Goal: Task Accomplishment & Management: Manage account settings

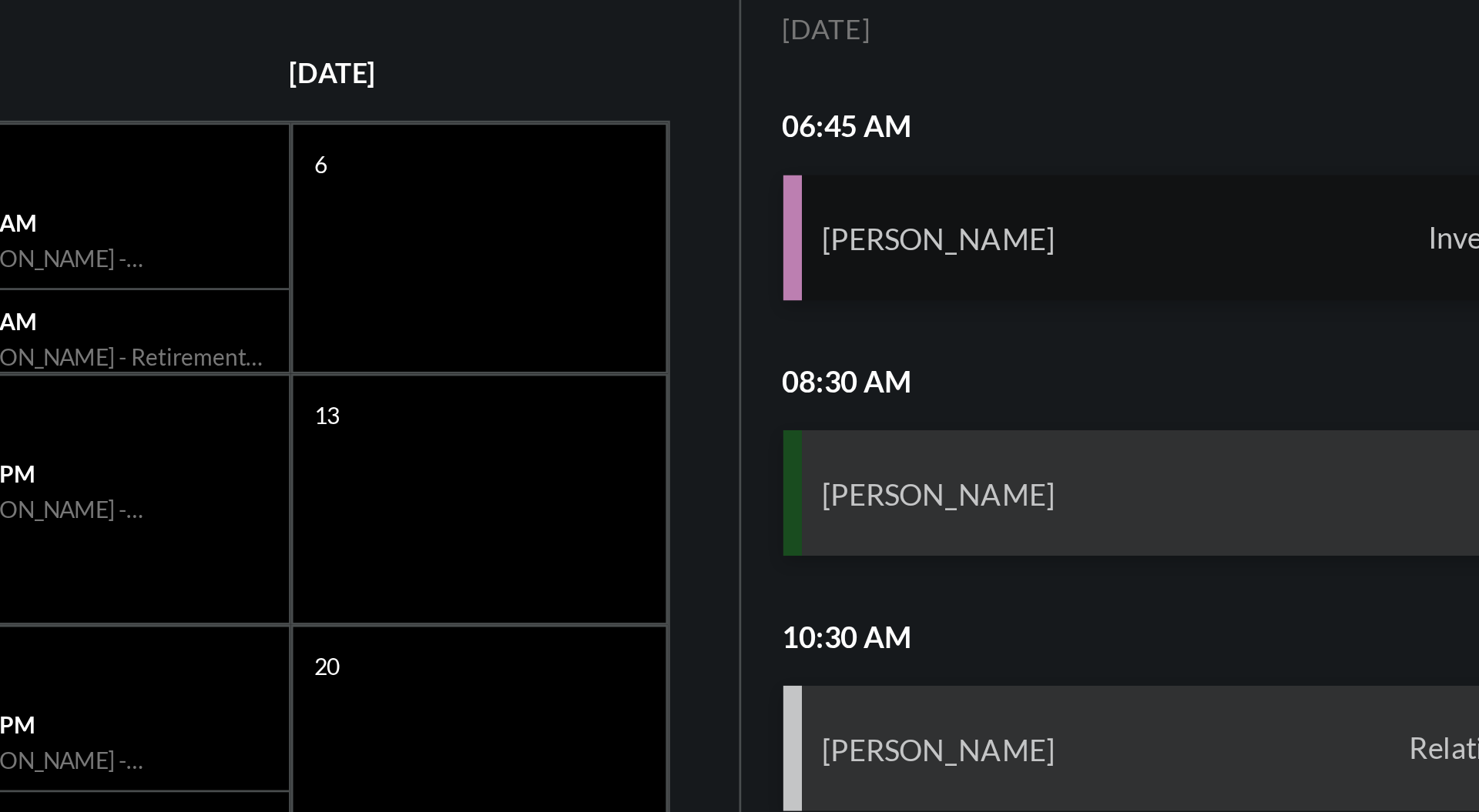
click at [1333, 277] on div "[PERSON_NAME] Investment" at bounding box center [1304, 285] width 302 height 47
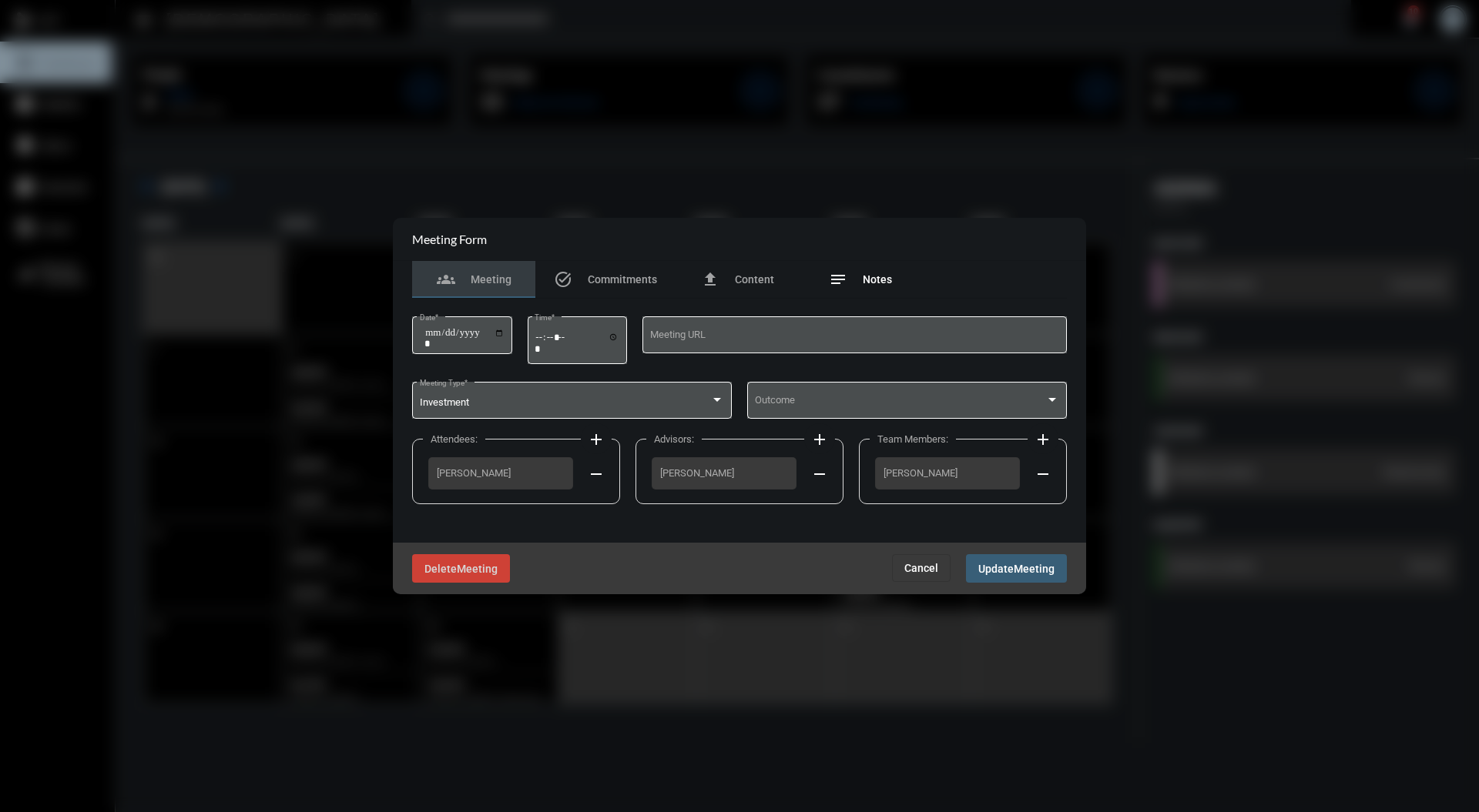
click at [869, 281] on span "Notes" at bounding box center [877, 279] width 29 height 13
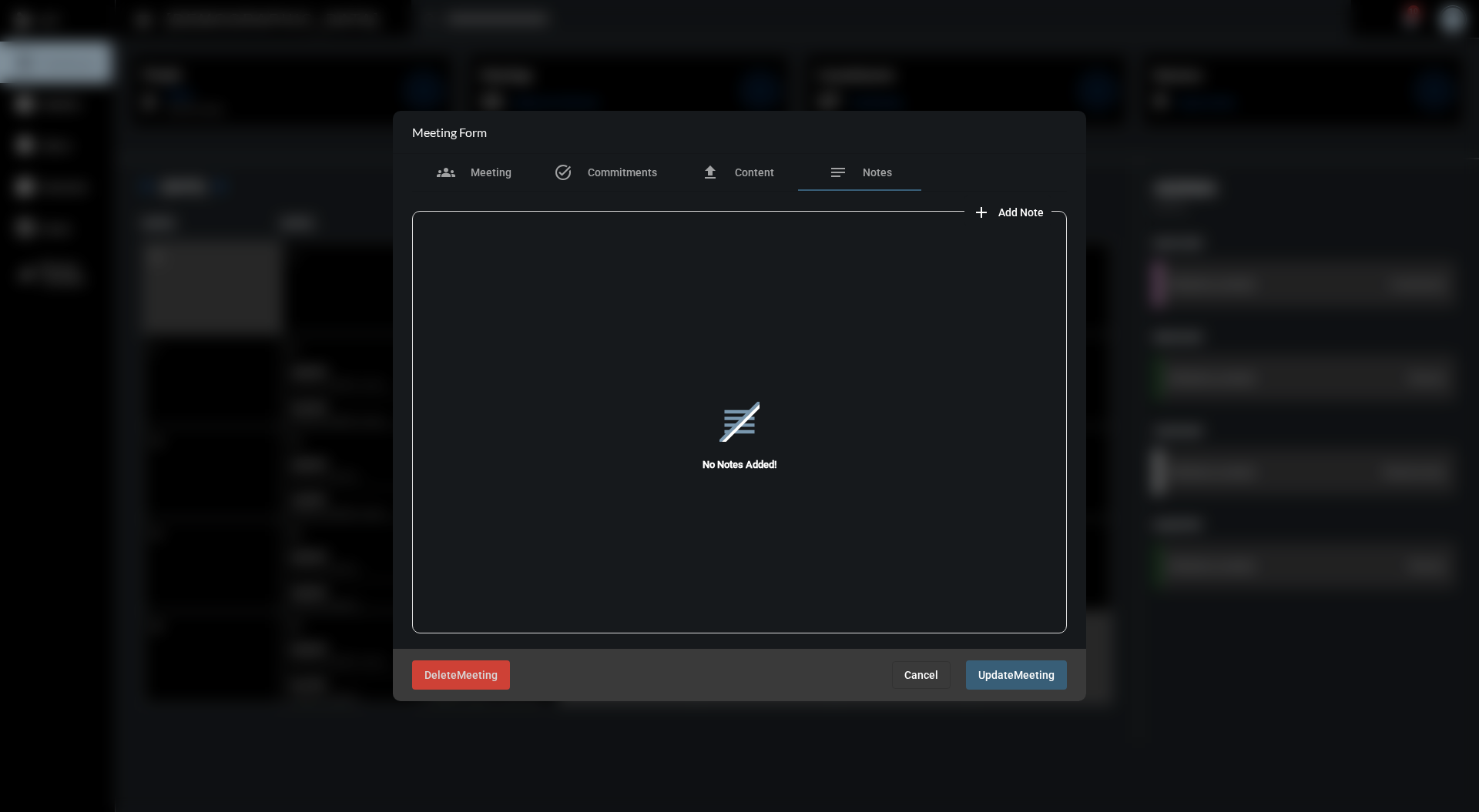
click at [1040, 218] on span "Add Note" at bounding box center [1020, 212] width 46 height 13
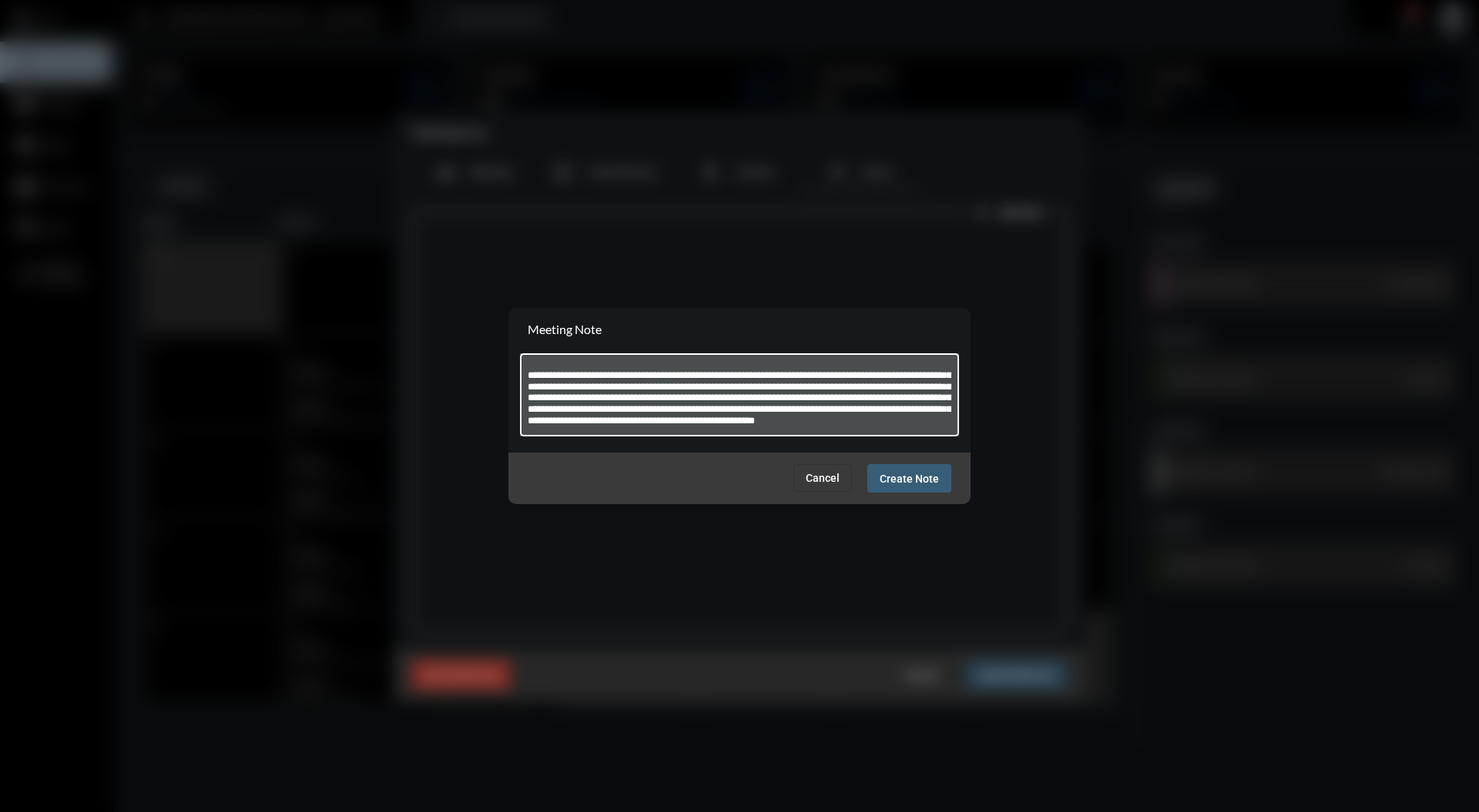
scroll to position [179, 0]
click at [634, 422] on textarea at bounding box center [740, 397] width 425 height 61
type textarea "**********"
click at [907, 469] on button "Create Note" at bounding box center [909, 478] width 84 height 28
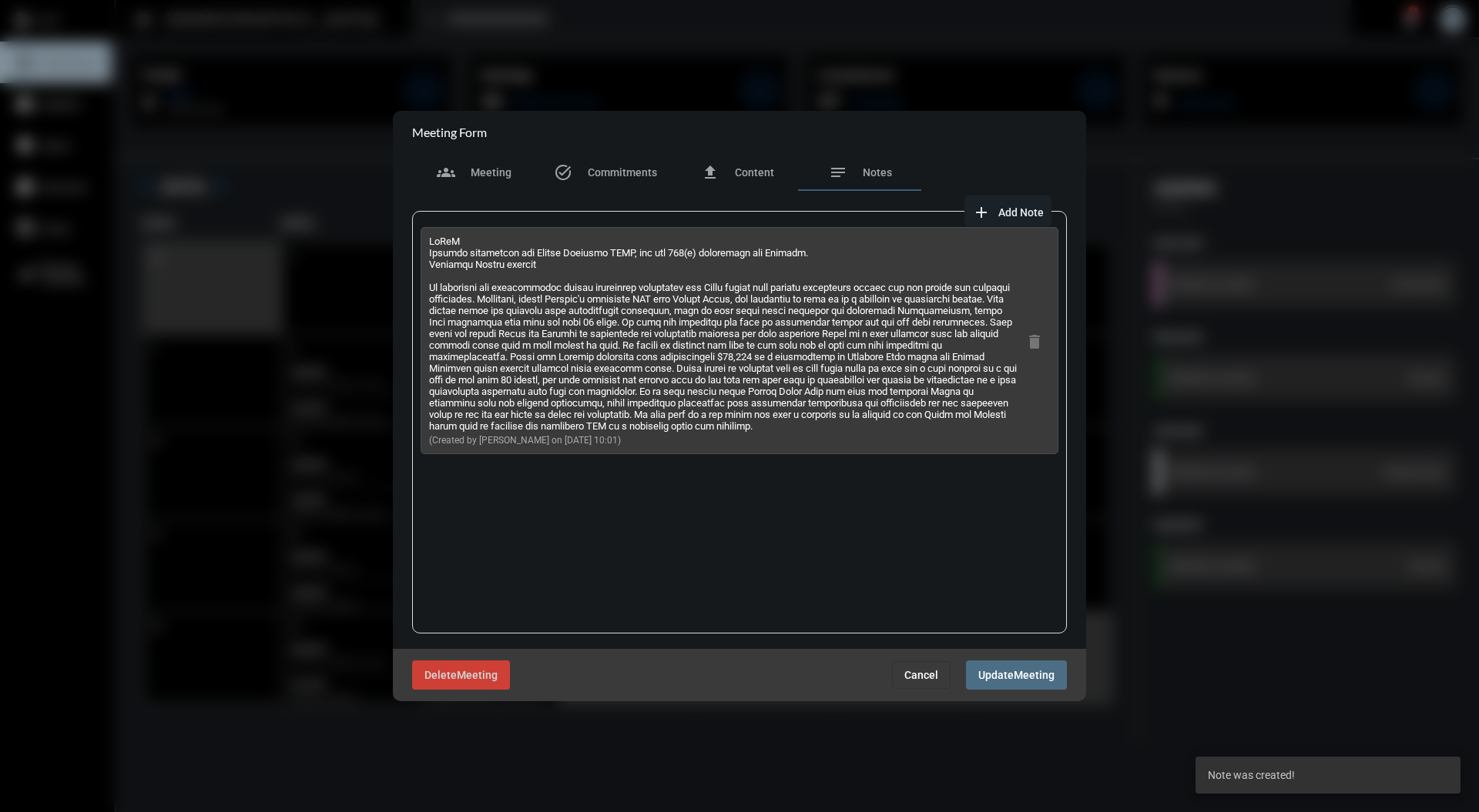
click at [1025, 680] on span "Meeting" at bounding box center [1034, 676] width 41 height 13
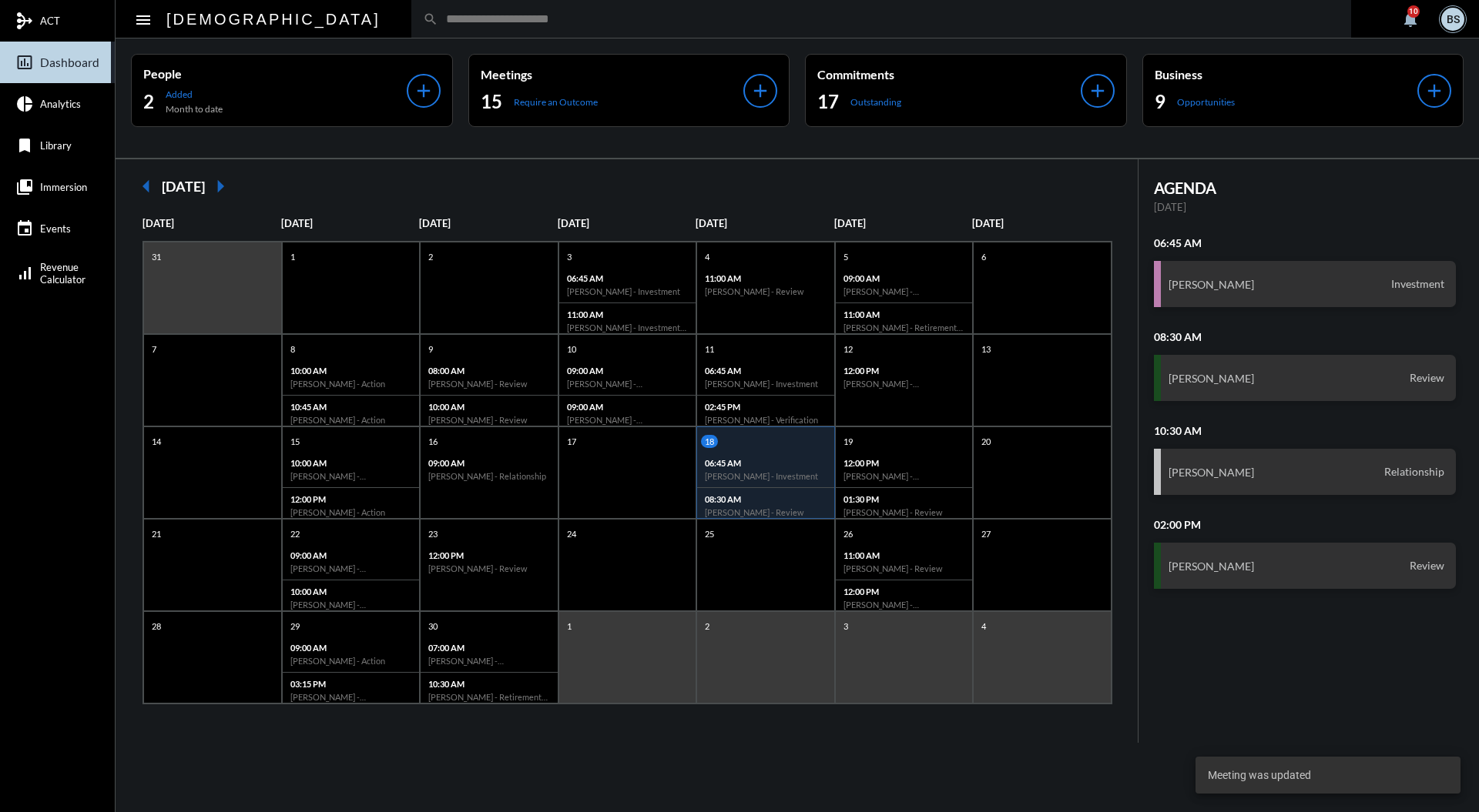
click at [1313, 323] on div "AGENDA [DATE] 06:45 AM [PERSON_NAME] Investment 08:30 AM [PERSON_NAME] Review 1…" at bounding box center [1304, 394] width 333 height 432
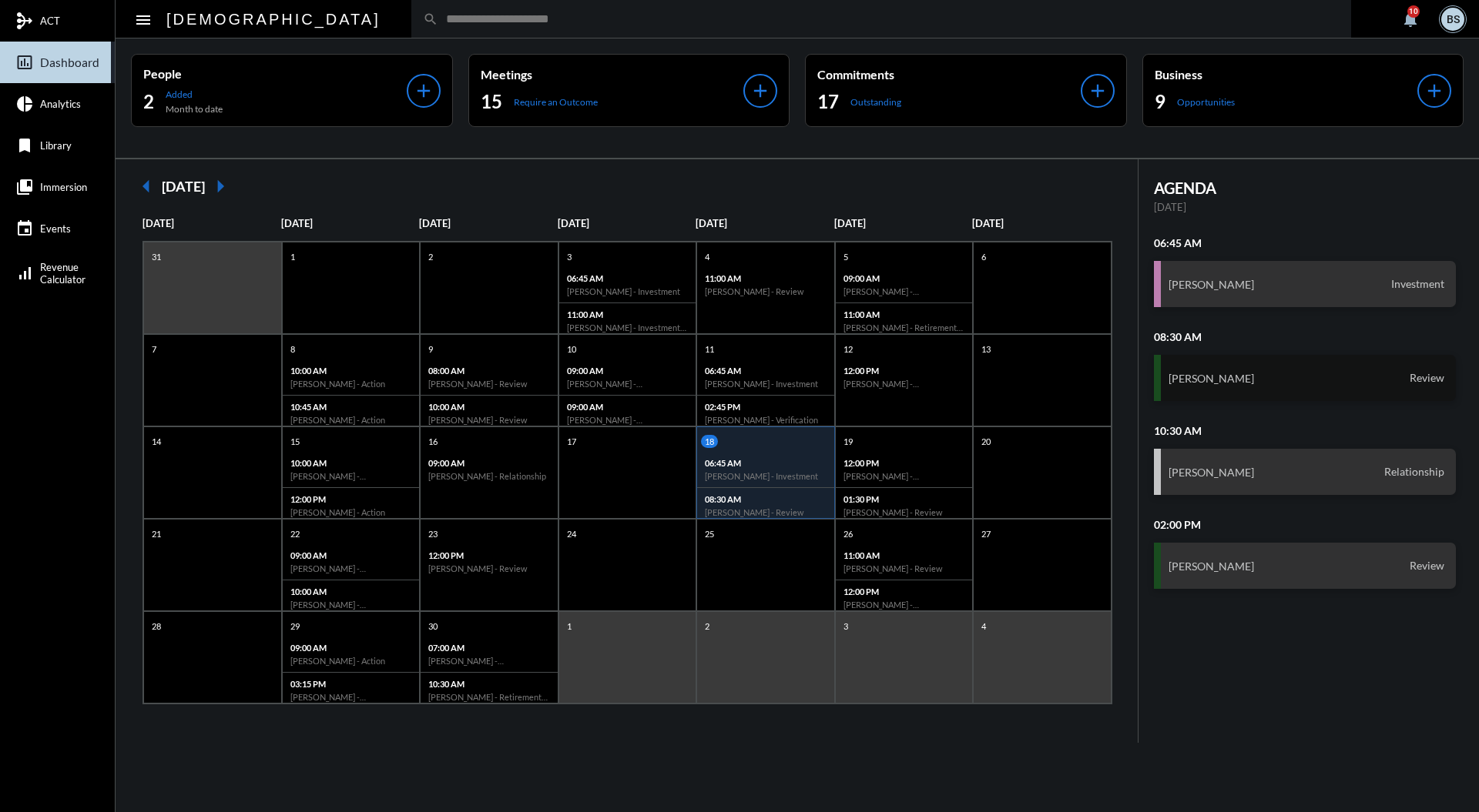
click at [1279, 377] on div "[PERSON_NAME] Review" at bounding box center [1304, 378] width 302 height 47
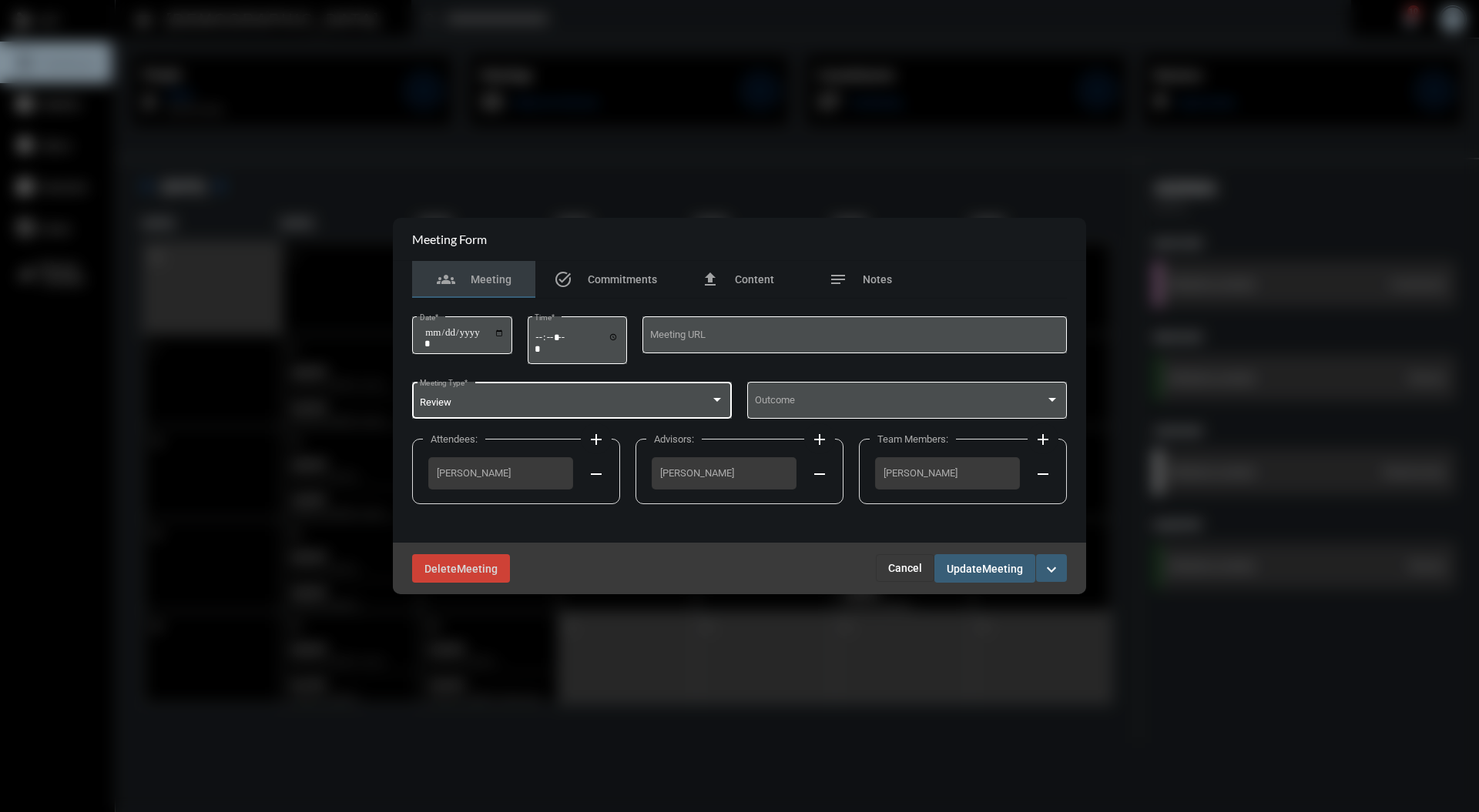
click at [722, 400] on div at bounding box center [717, 400] width 14 height 13
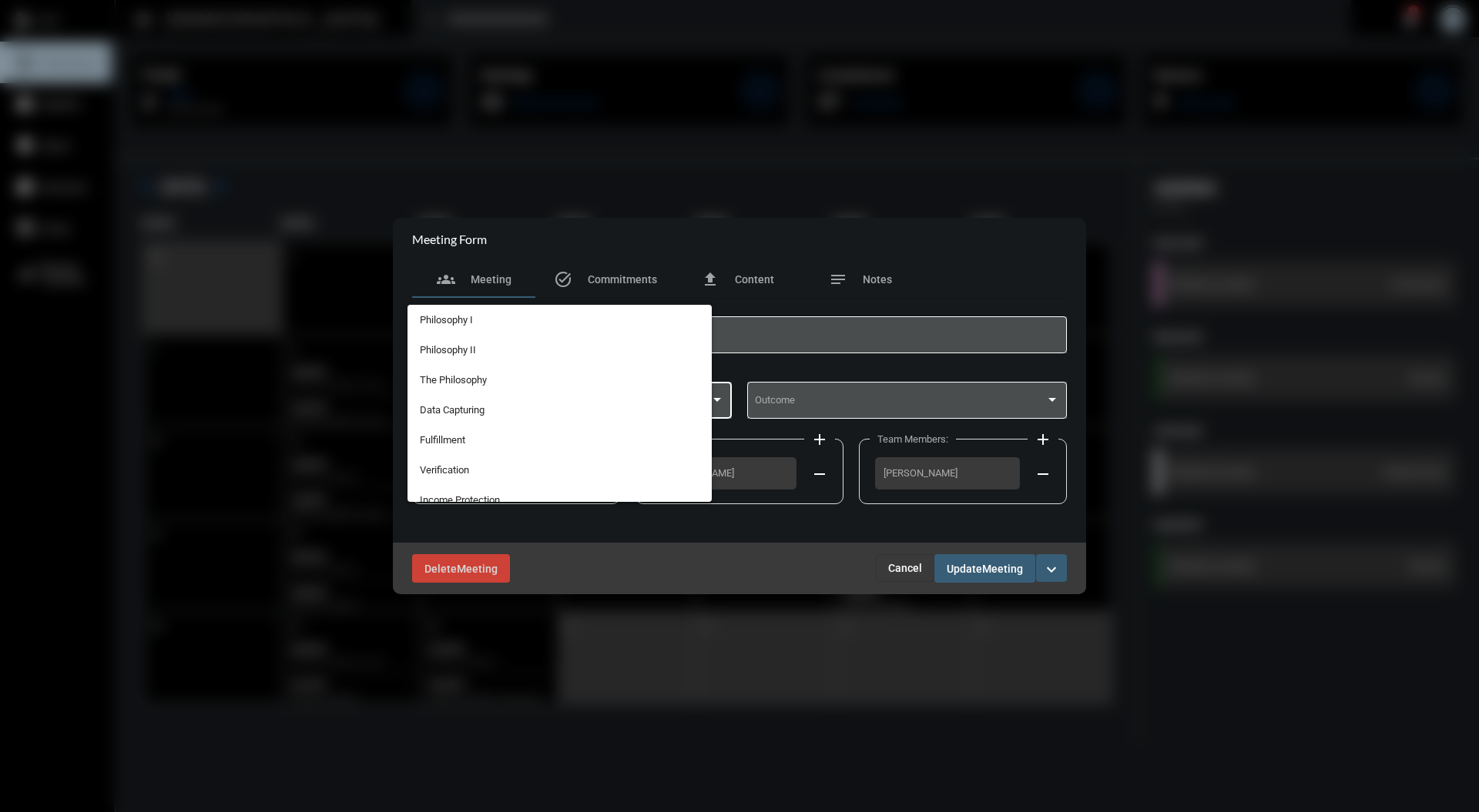
scroll to position [396, 0]
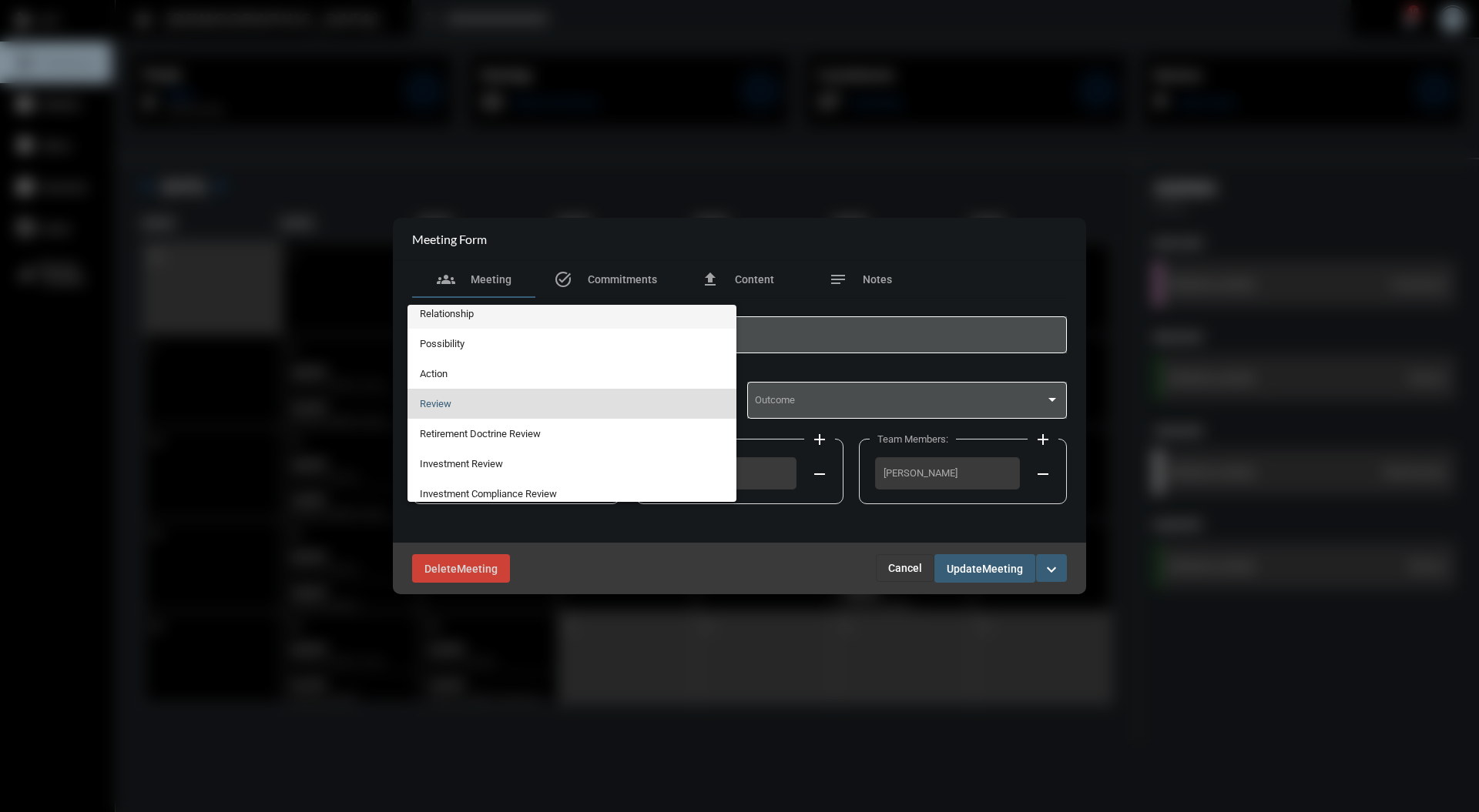
click at [522, 306] on span "Relationship" at bounding box center [572, 314] width 305 height 30
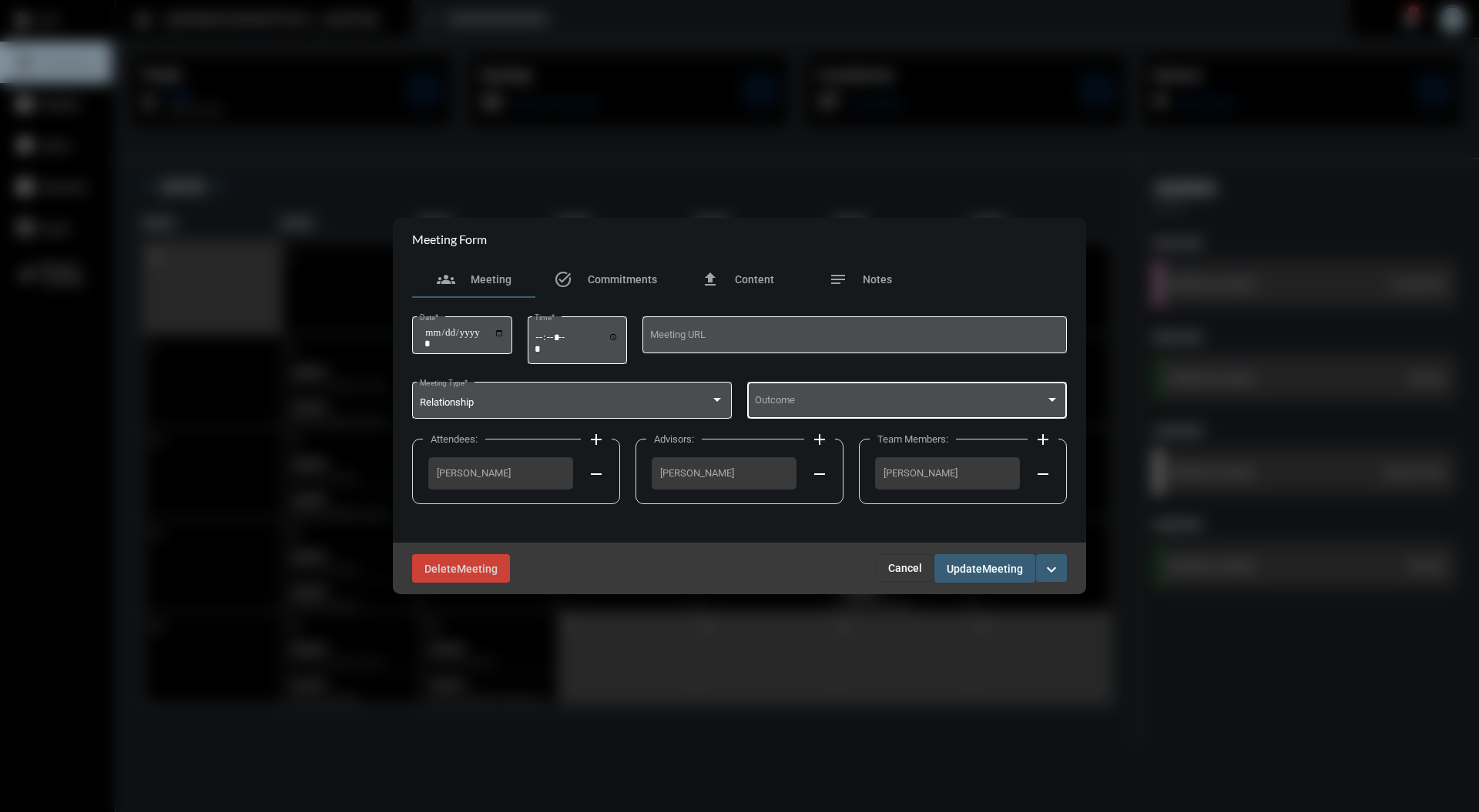
click at [971, 412] on div "Outcome" at bounding box center [908, 399] width 305 height 39
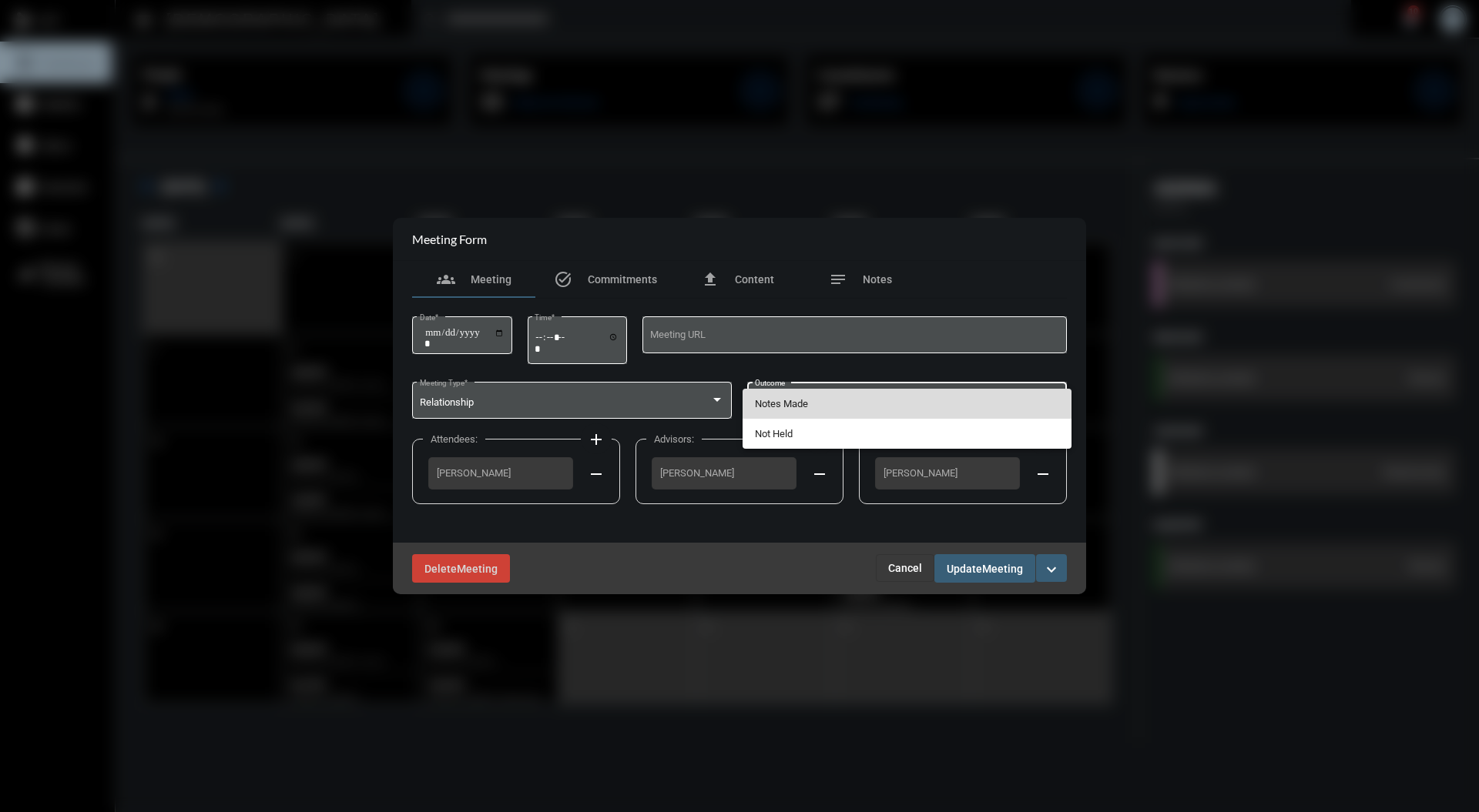
click at [923, 403] on span "Notes Made" at bounding box center [908, 403] width 305 height 30
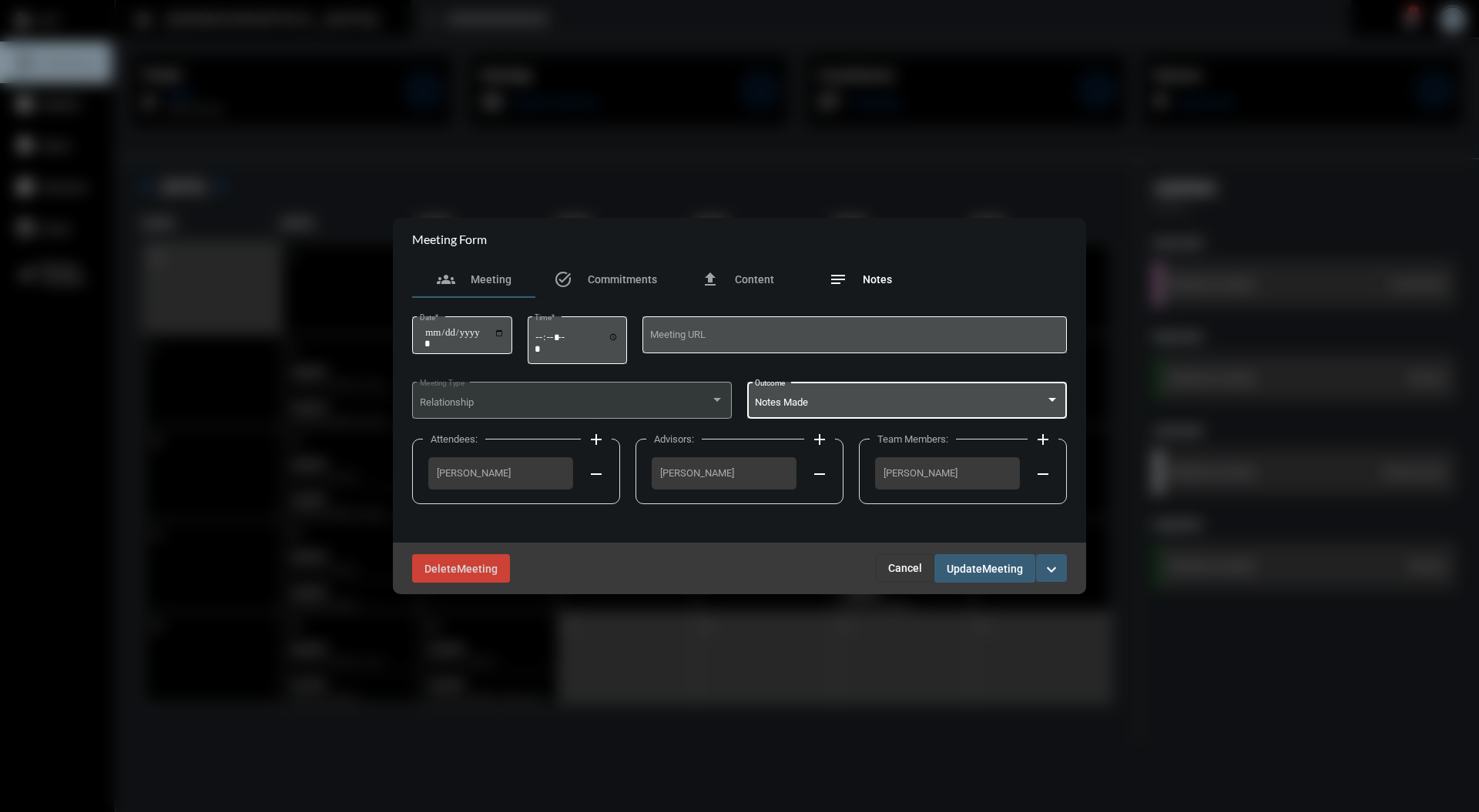
click at [880, 281] on span "Notes" at bounding box center [877, 279] width 29 height 13
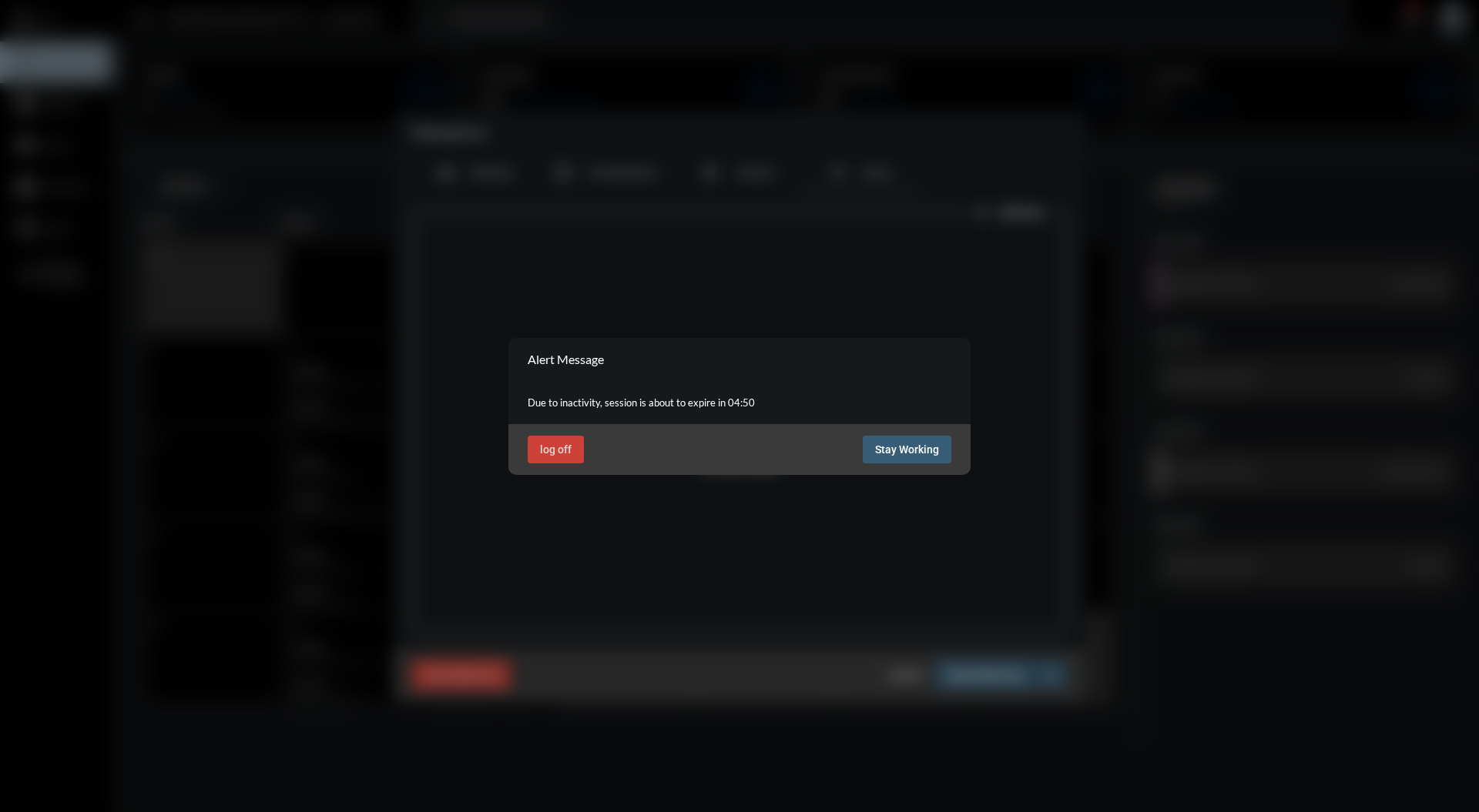
click at [916, 440] on button "Stay Working" at bounding box center [907, 450] width 88 height 28
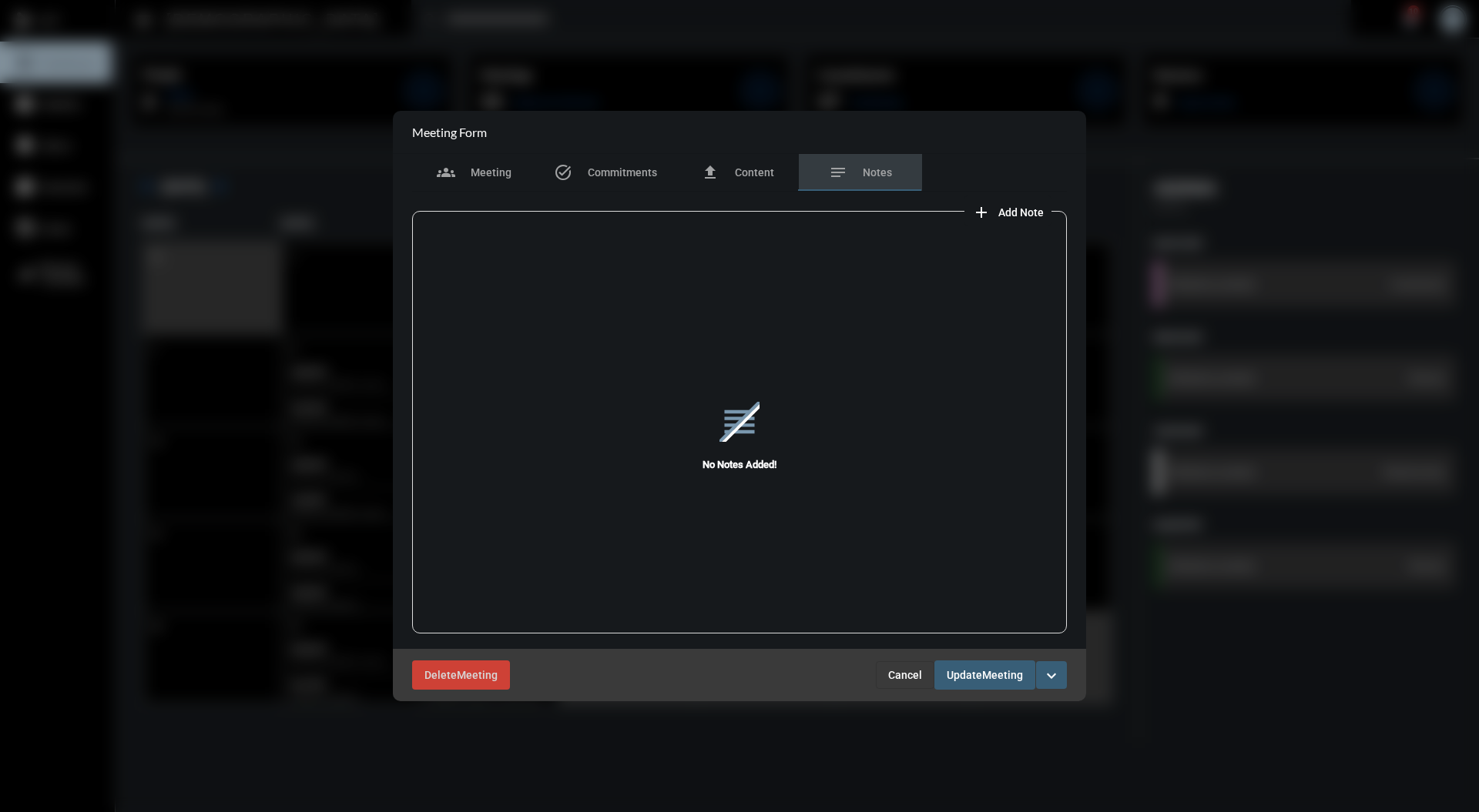
click at [909, 691] on div "Delete Meeting Cancel Update Meeting expand_more" at bounding box center [739, 674] width 693 height 51
